Goal: Task Accomplishment & Management: Use online tool/utility

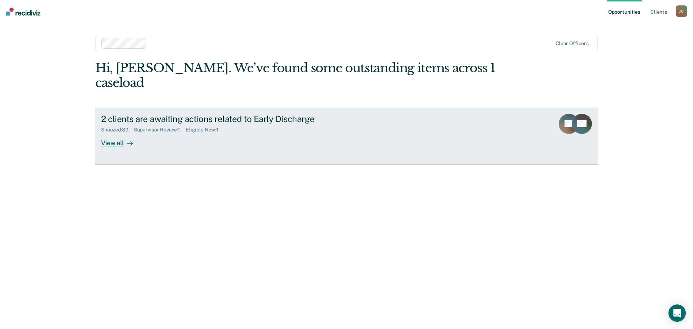
click at [112, 133] on div "View all" at bounding box center [121, 140] width 40 height 14
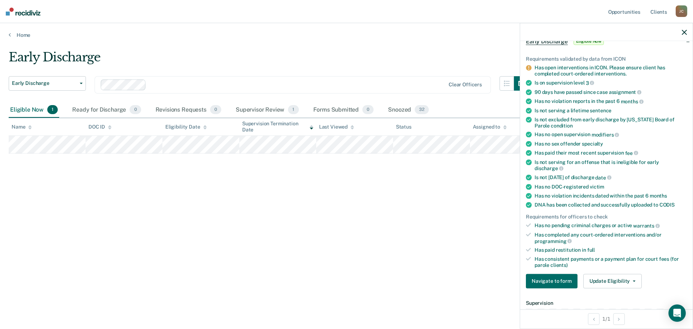
scroll to position [72, 0]
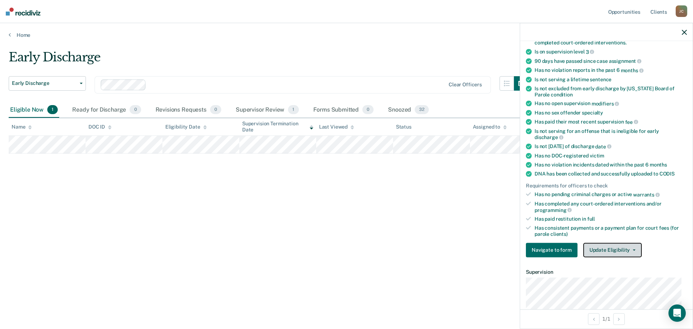
click at [606, 249] on button "Update Eligibility" at bounding box center [613, 250] width 59 height 14
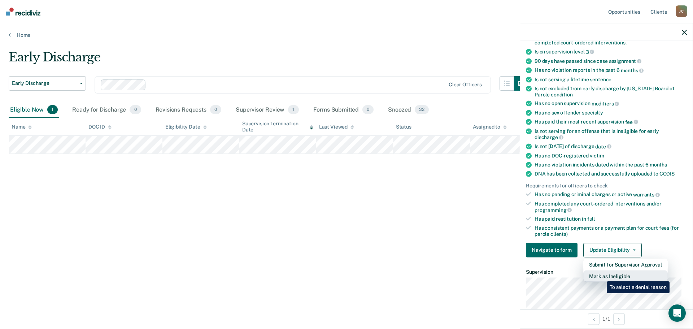
click at [602, 276] on button "Mark as Ineligible" at bounding box center [626, 276] width 85 height 12
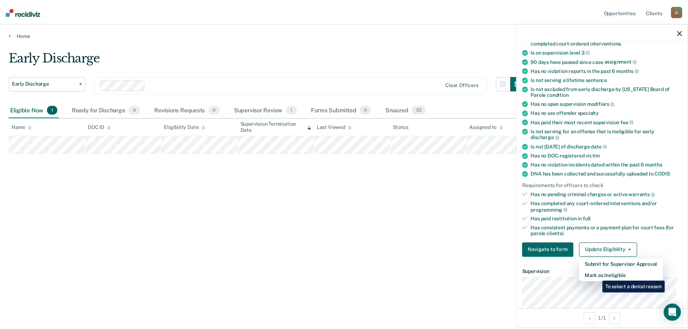
scroll to position [33, 0]
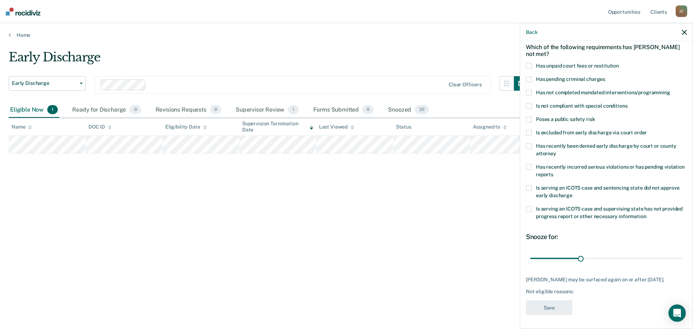
click at [529, 91] on span at bounding box center [529, 93] width 6 height 6
click at [671, 90] on input "Has not completed mandated interventions/programming" at bounding box center [671, 90] width 0 height 0
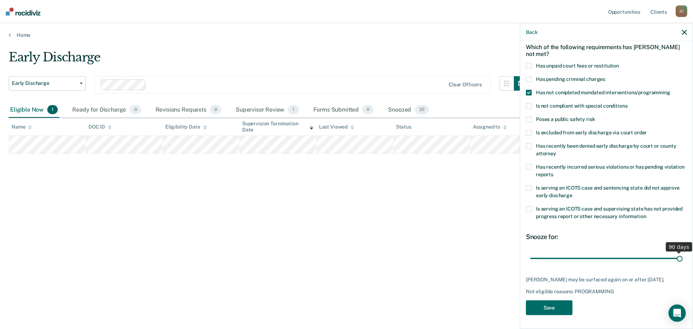
drag, startPoint x: 581, startPoint y: 257, endPoint x: 682, endPoint y: 256, distance: 101.5
type input "90"
click at [682, 256] on input "range" at bounding box center [606, 258] width 152 height 13
click at [553, 305] on button "Save" at bounding box center [549, 307] width 47 height 15
